Goal: Transaction & Acquisition: Book appointment/travel/reservation

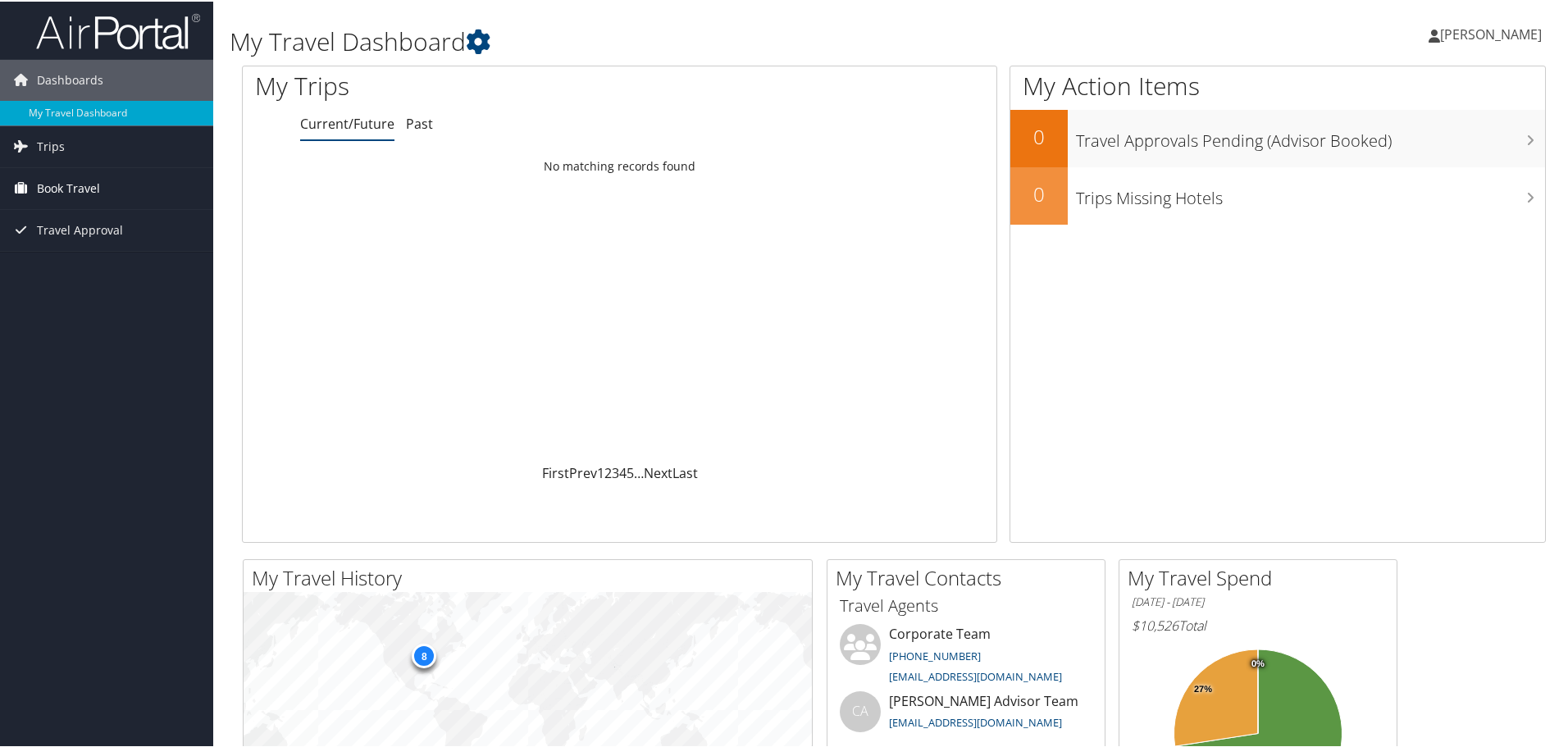
click at [81, 189] on span "Book Travel" at bounding box center [69, 187] width 63 height 41
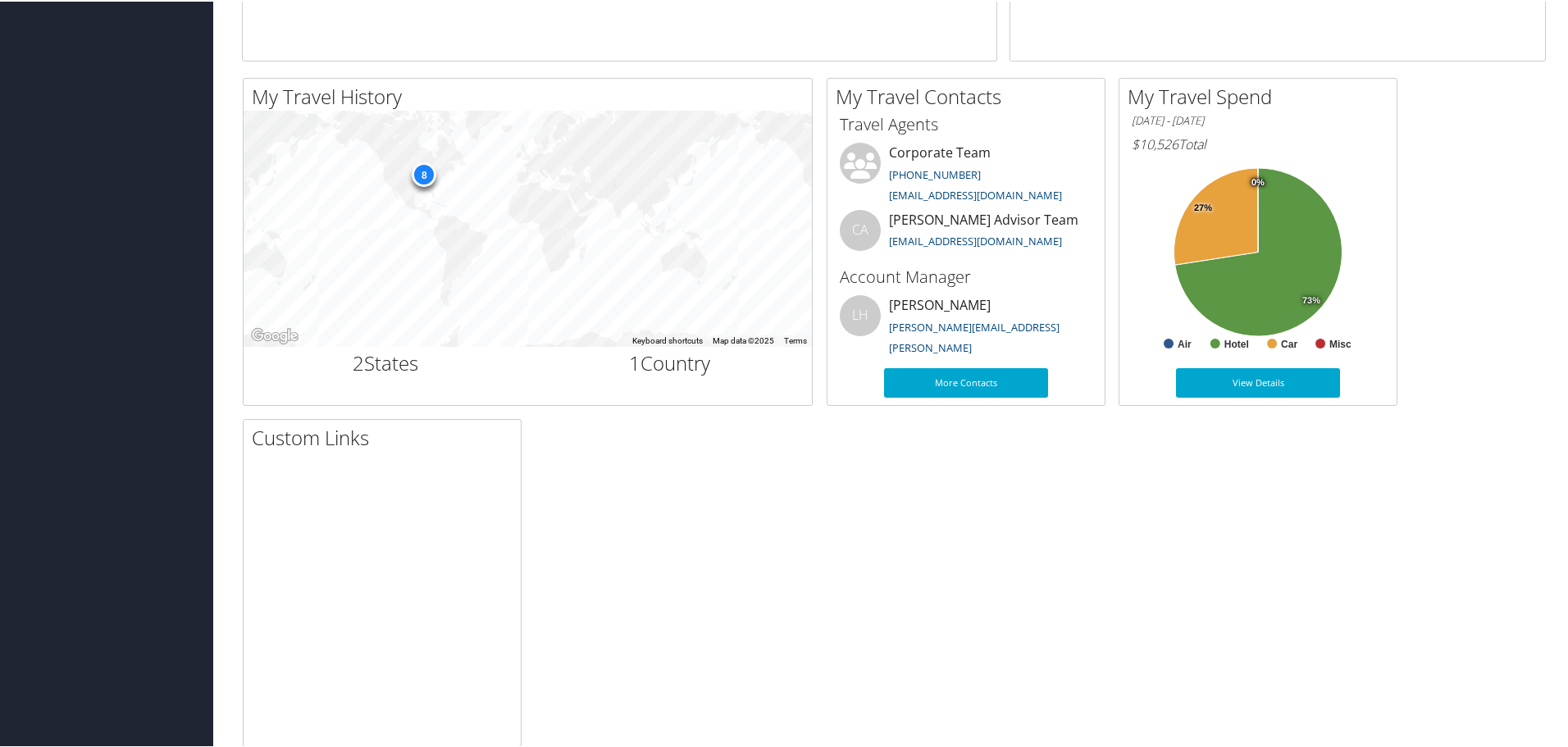
scroll to position [482, 0]
click at [419, 179] on div "8" at bounding box center [423, 171] width 24 height 24
click at [424, 176] on div "8" at bounding box center [423, 171] width 24 height 24
click at [423, 173] on div "8" at bounding box center [423, 171] width 24 height 24
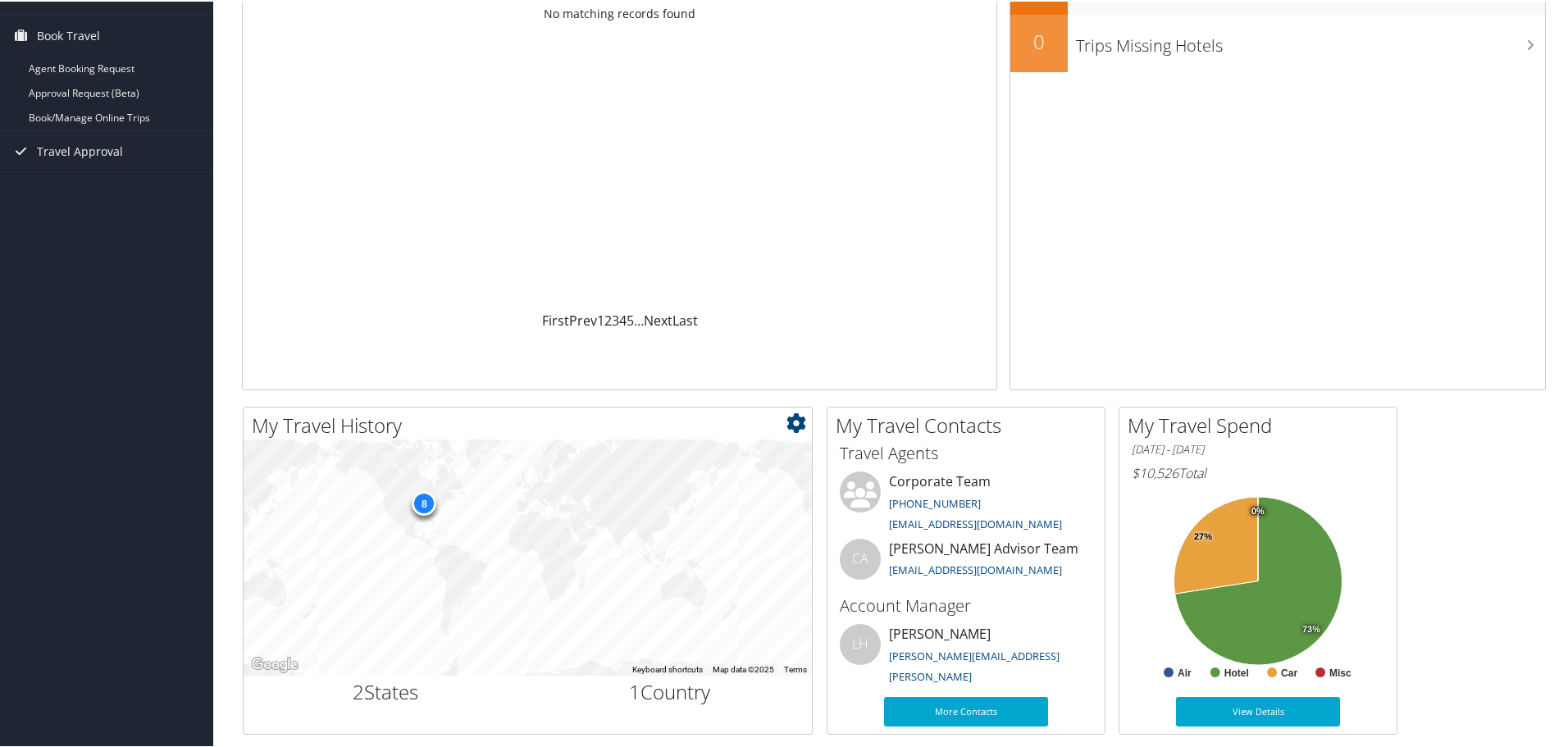
scroll to position [0, 0]
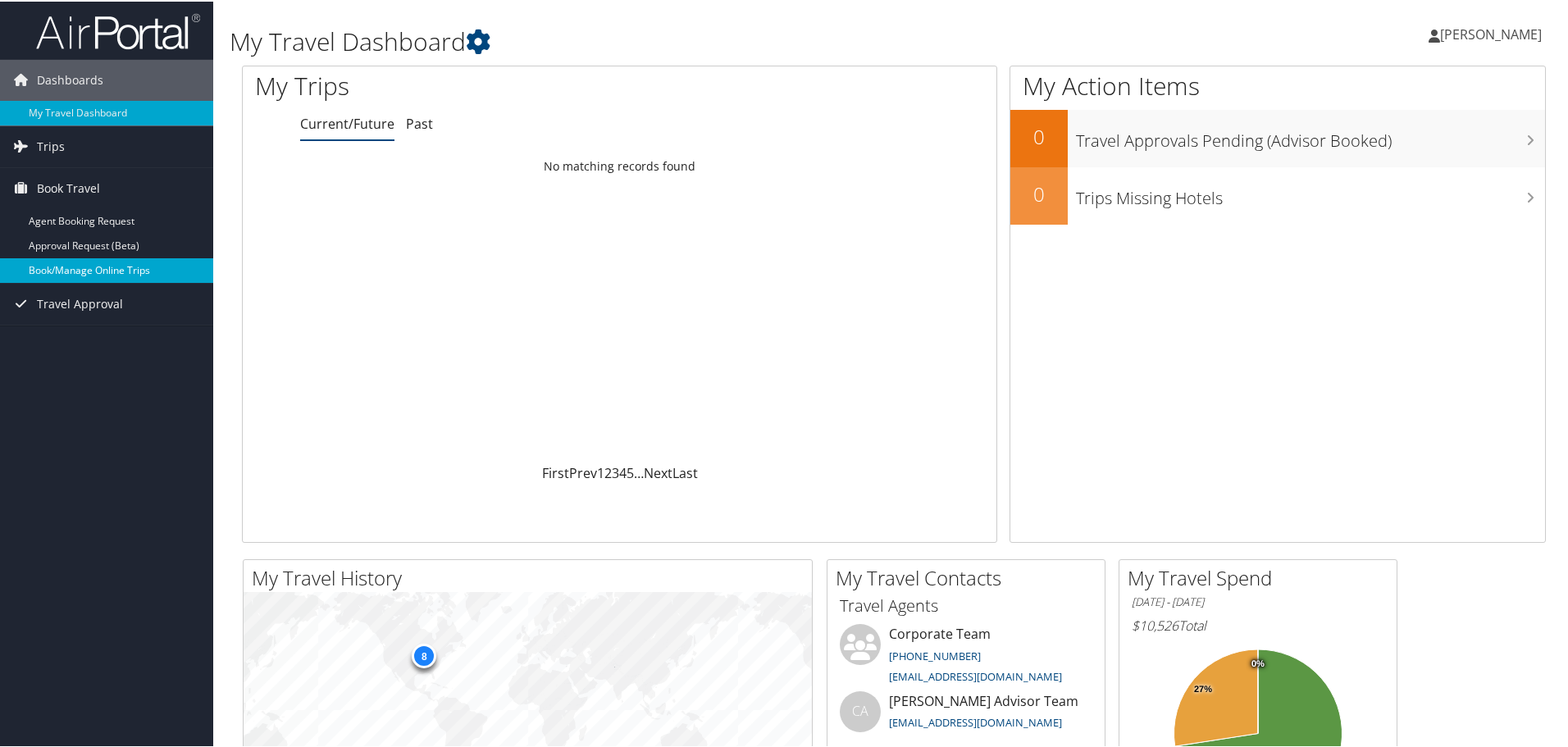
click at [64, 274] on link "Book/Manage Online Trips" at bounding box center [106, 268] width 213 height 24
